Goal: Find specific page/section: Find specific page/section

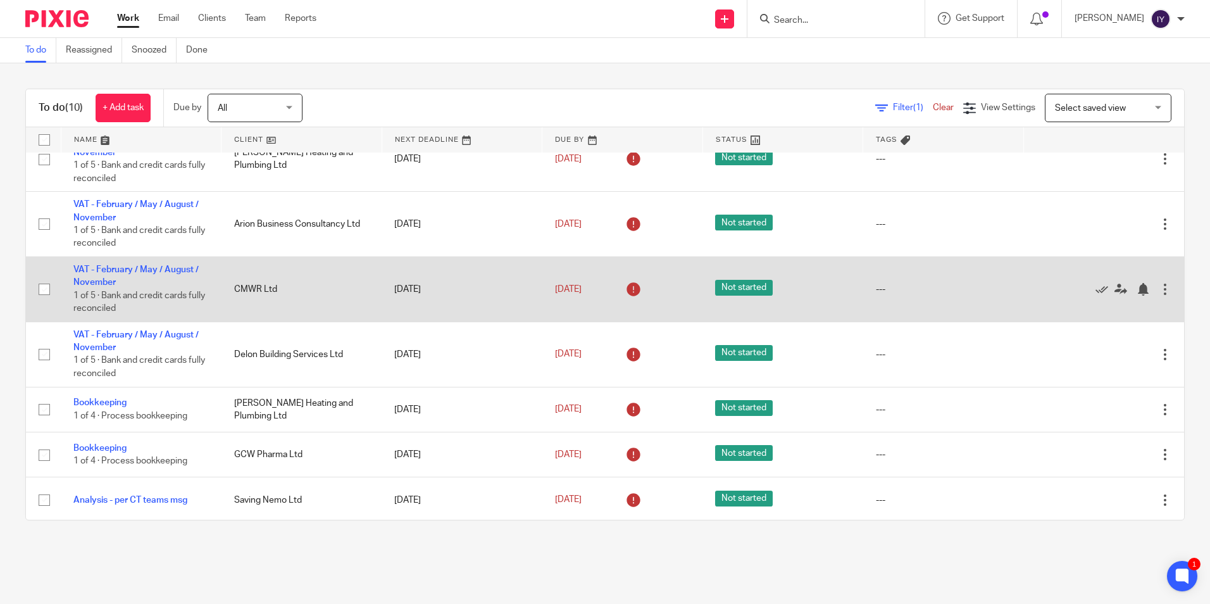
scroll to position [204, 0]
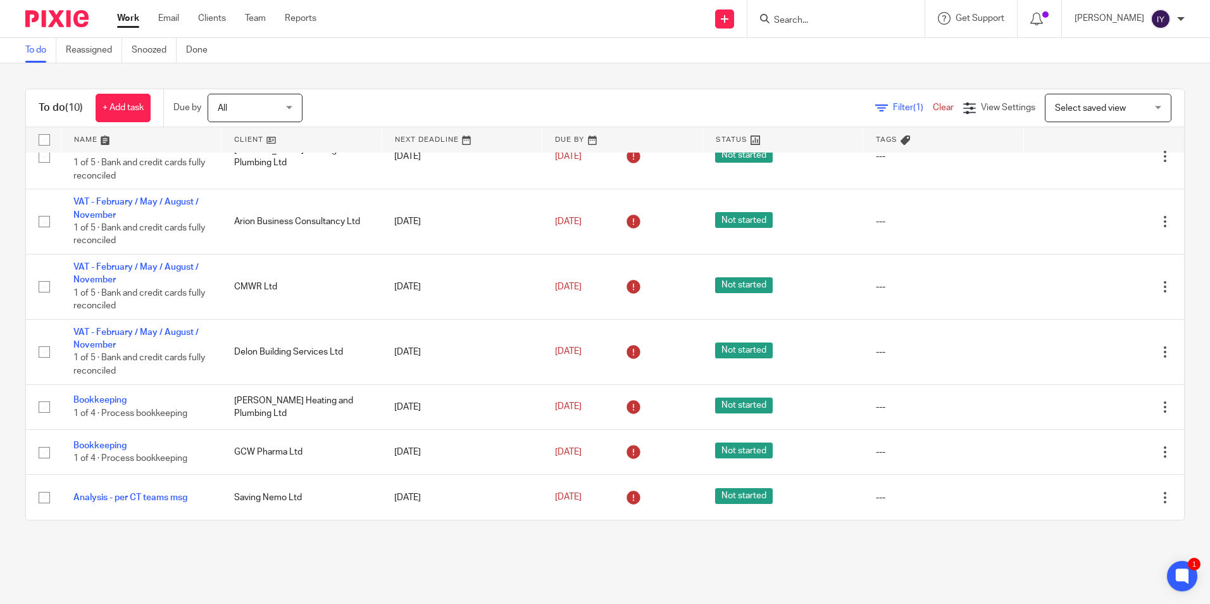
click at [829, 34] on div at bounding box center [836, 18] width 177 height 37
click at [829, 29] on div at bounding box center [836, 18] width 177 height 37
click at [831, 13] on form at bounding box center [840, 19] width 135 height 16
click at [831, 15] on input "Search" at bounding box center [830, 20] width 114 height 11
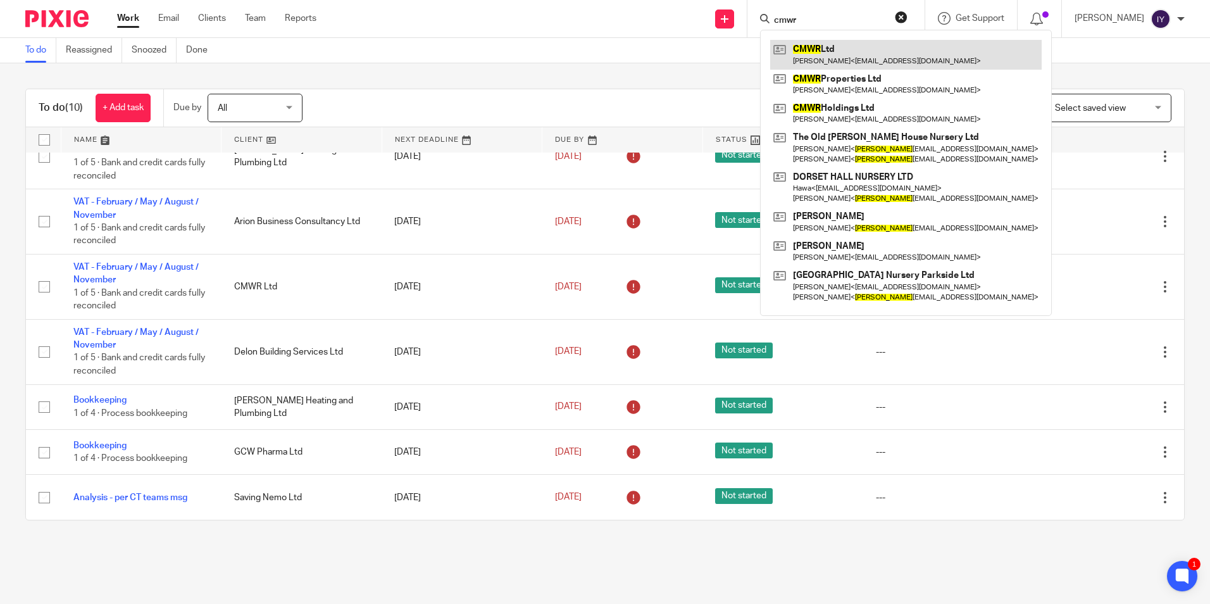
type input "cmwr"
click at [955, 60] on link at bounding box center [906, 54] width 272 height 29
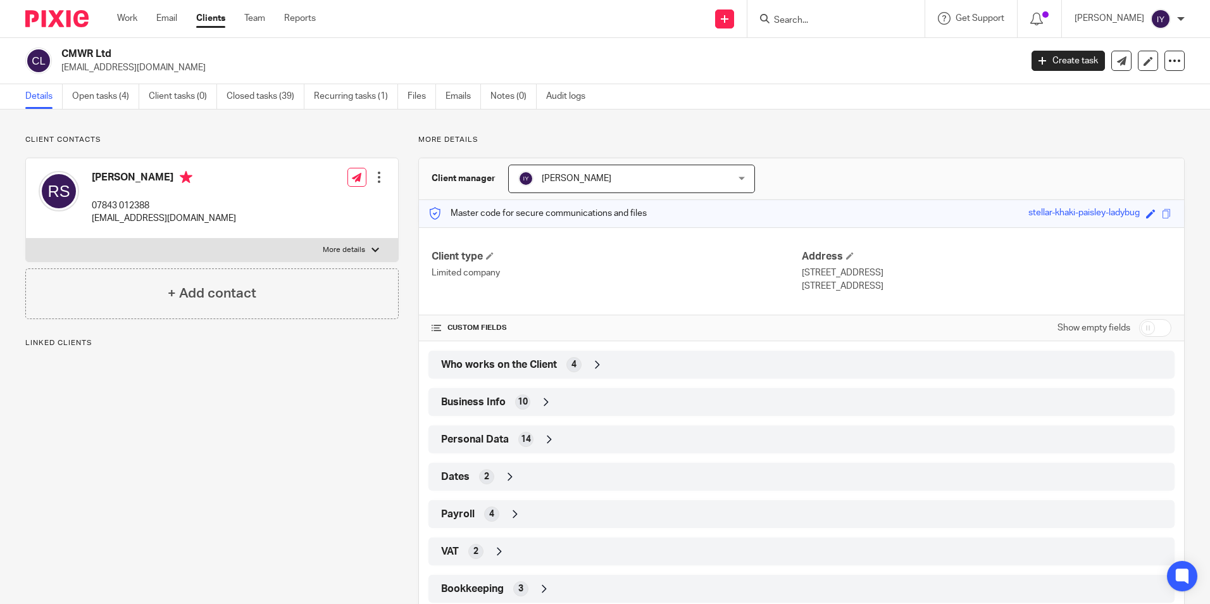
click at [213, 254] on label "More details" at bounding box center [212, 250] width 372 height 23
click at [26, 239] on input "More details" at bounding box center [25, 238] width 1 height 1
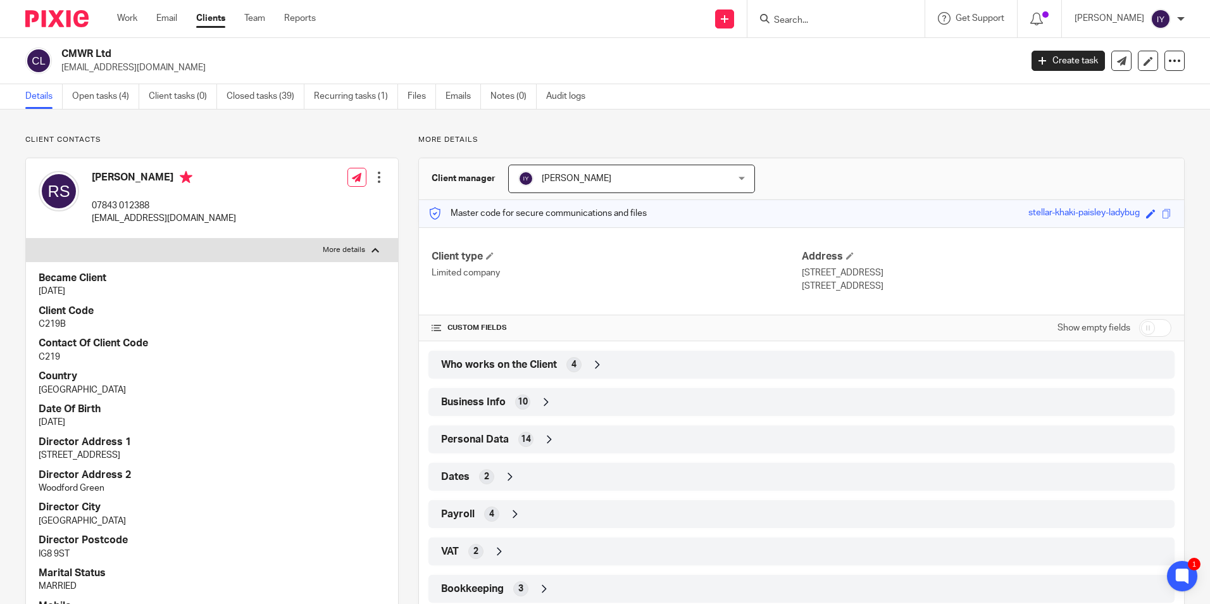
click at [212, 249] on label "More details" at bounding box center [212, 250] width 372 height 23
click at [26, 239] on input "More details" at bounding box center [25, 238] width 1 height 1
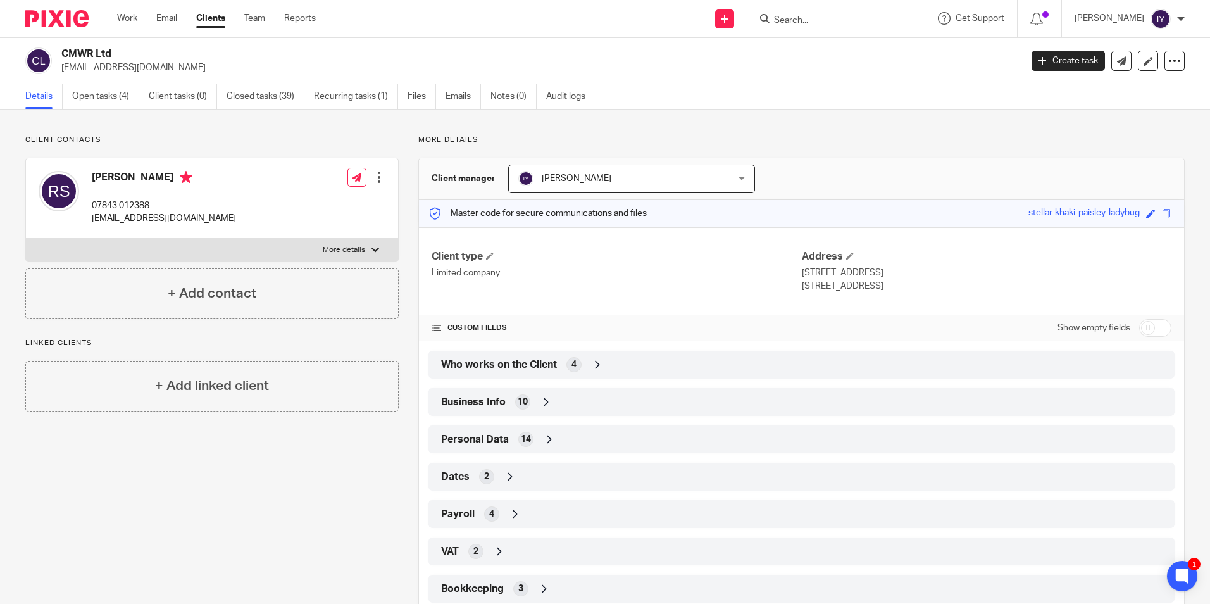
click at [212, 239] on label "More details" at bounding box center [212, 250] width 372 height 23
click at [26, 238] on input "More details" at bounding box center [25, 238] width 1 height 1
checkbox input "true"
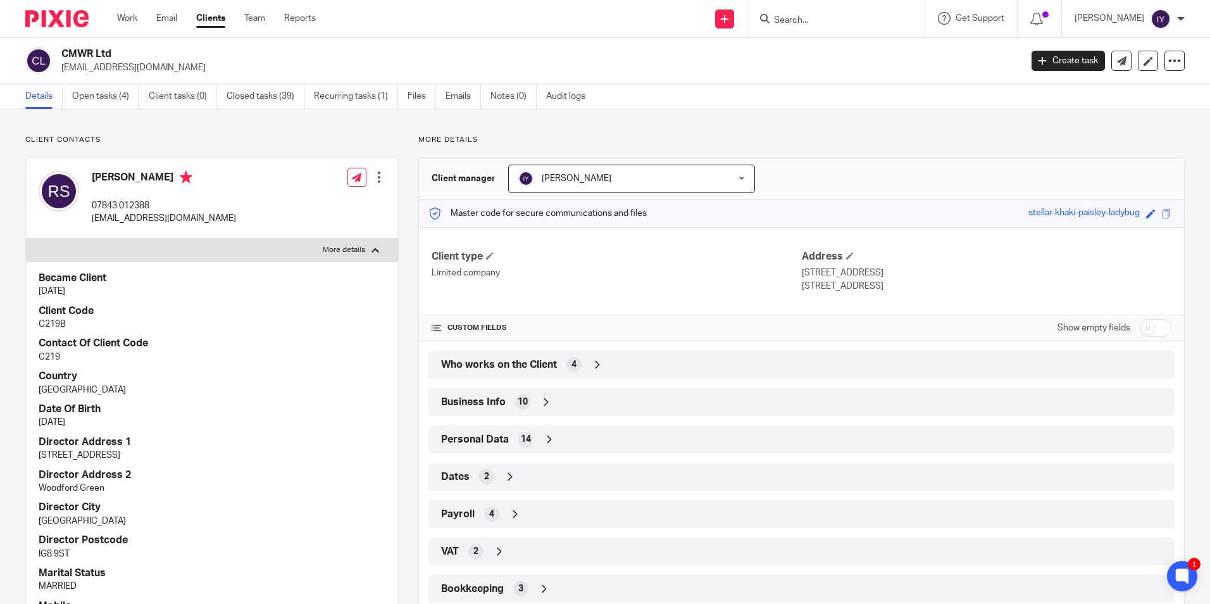
click at [844, 16] on input "Search" at bounding box center [830, 20] width 114 height 11
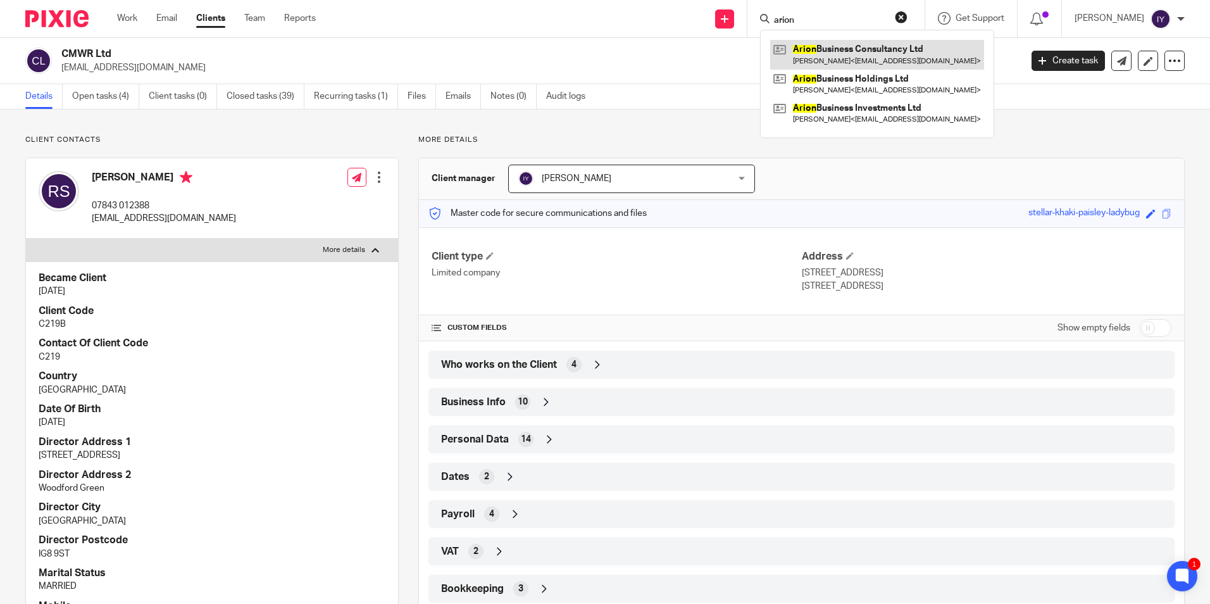
type input "arion"
click at [836, 53] on link at bounding box center [877, 54] width 214 height 29
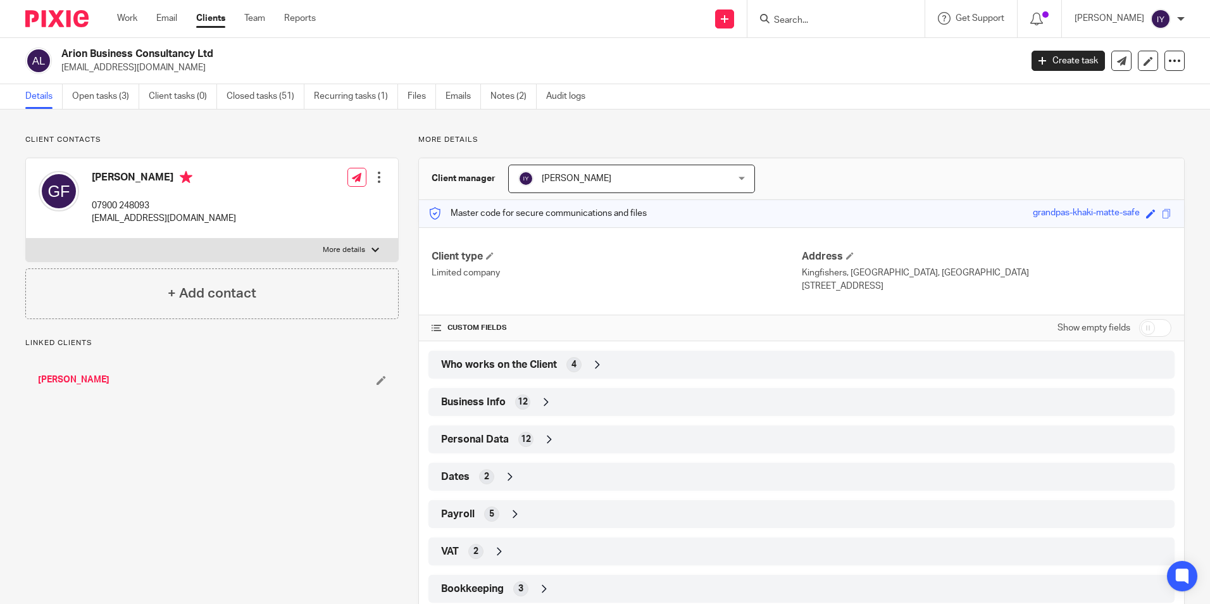
click at [433, 475] on div "Dates 2" at bounding box center [802, 477] width 746 height 28
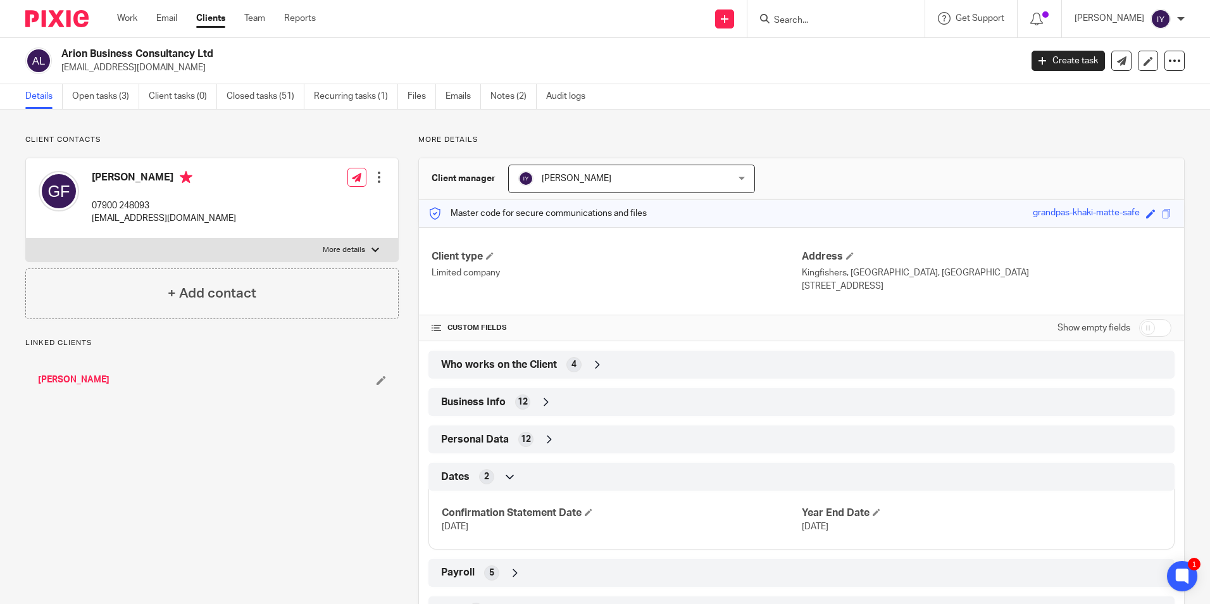
click at [457, 471] on span "Dates" at bounding box center [455, 476] width 28 height 13
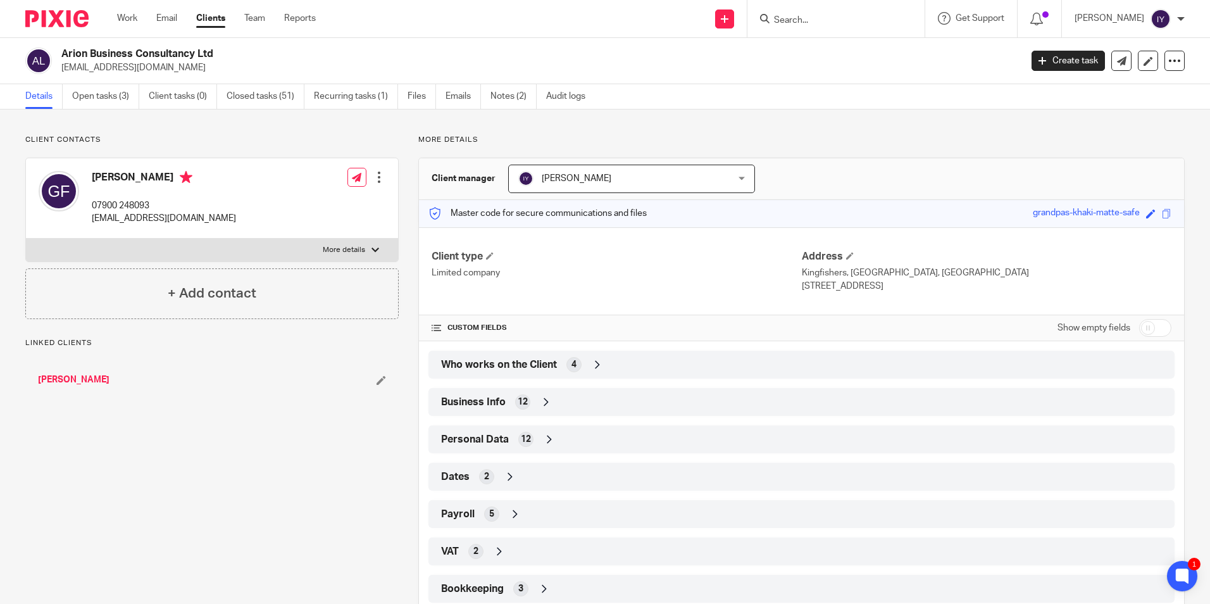
click at [457, 471] on span "Dates" at bounding box center [455, 476] width 28 height 13
